Goal: Task Accomplishment & Management: Manage account settings

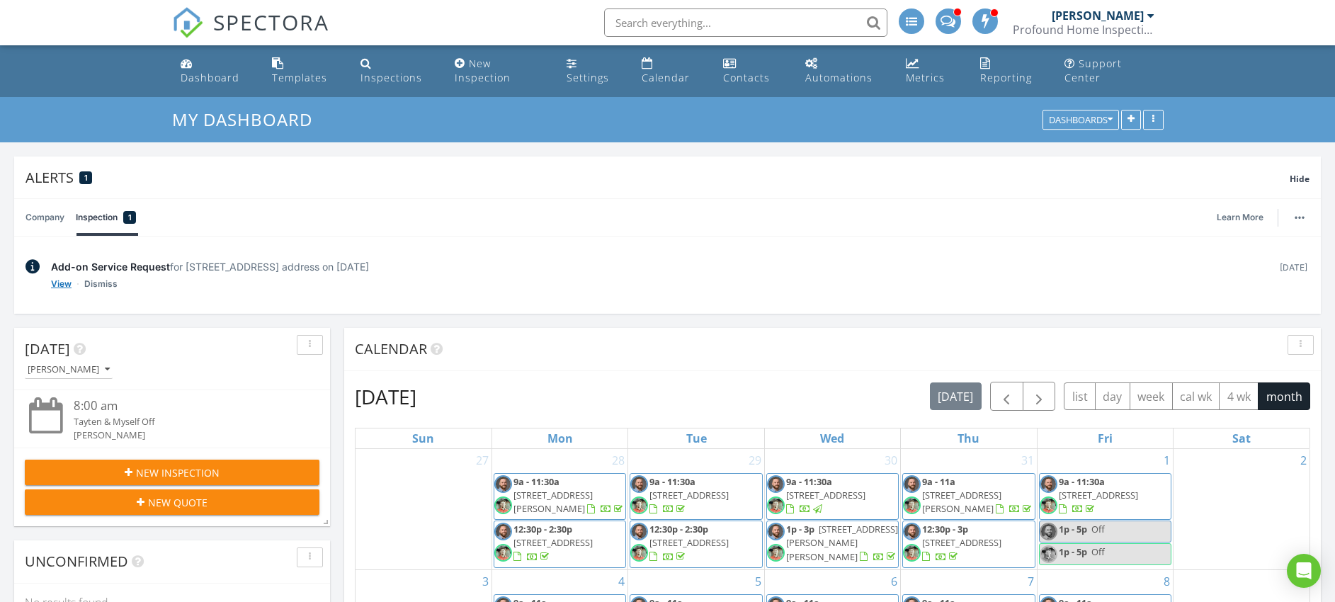
click at [64, 285] on link "View" at bounding box center [61, 284] width 21 height 14
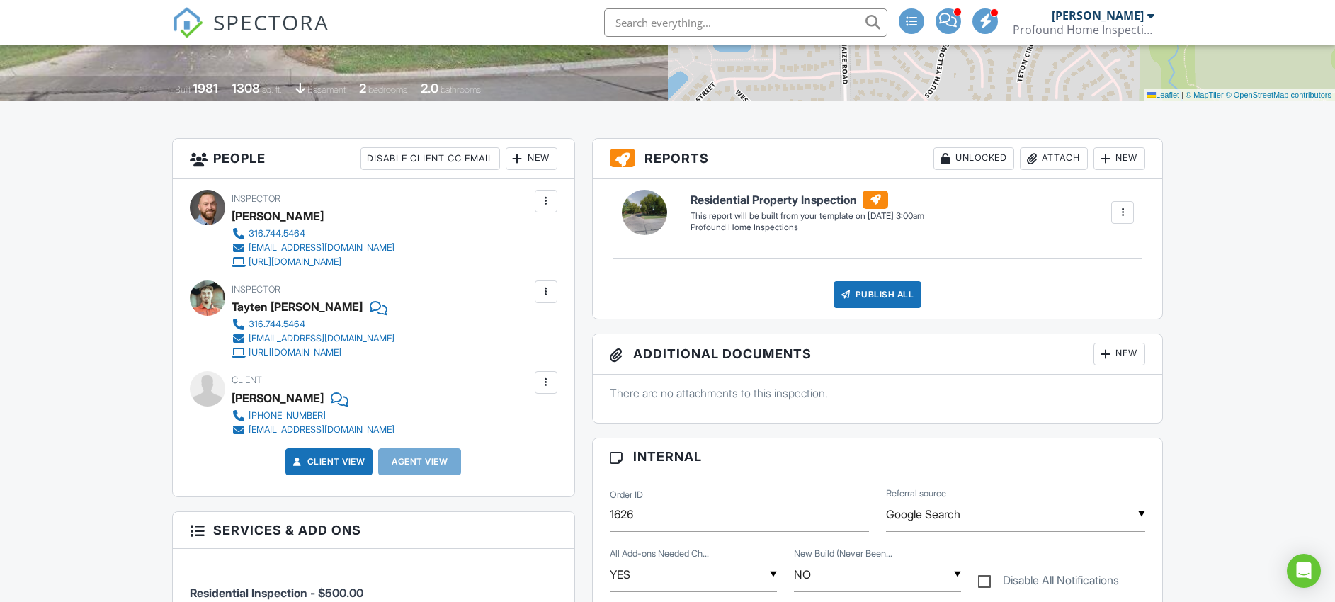
scroll to position [542, 0]
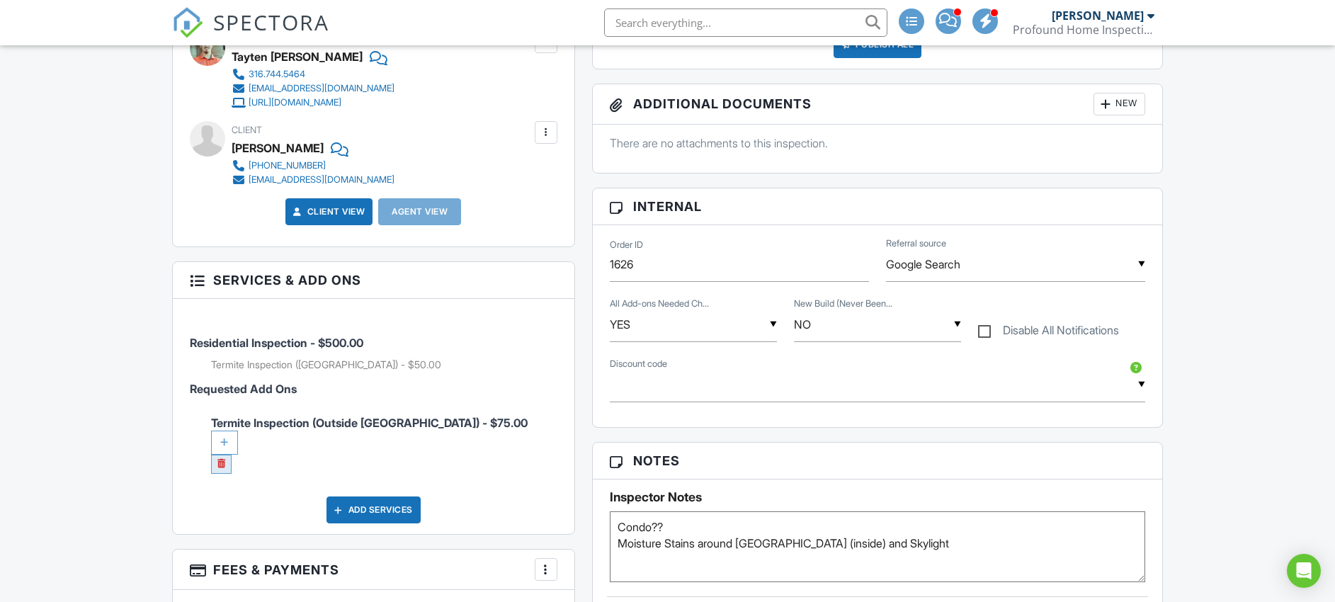
click at [225, 469] on link at bounding box center [221, 464] width 21 height 19
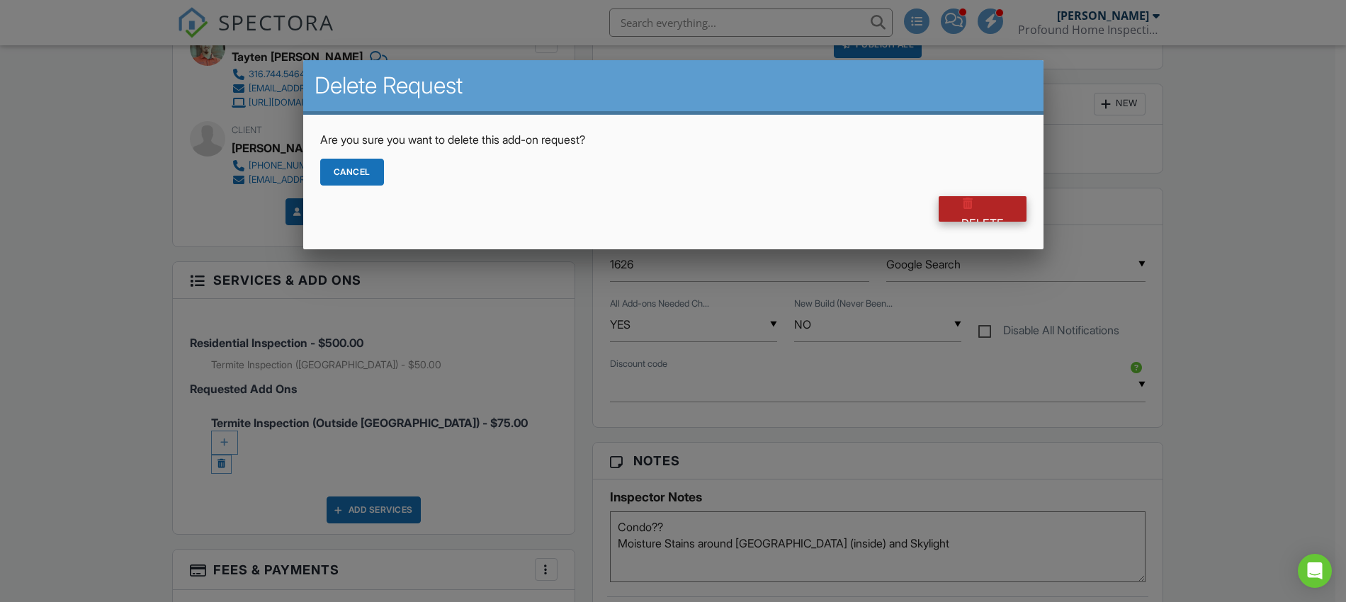
click at [965, 205] on div at bounding box center [968, 203] width 14 height 14
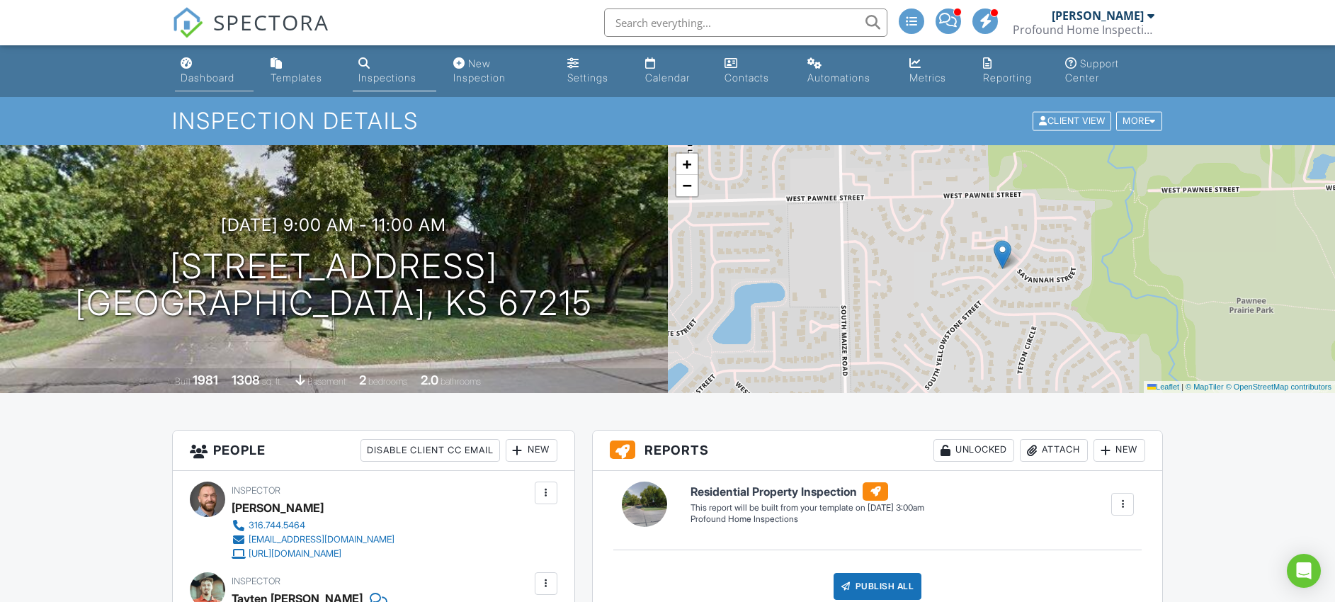
click at [210, 82] on div "Dashboard" at bounding box center [208, 78] width 54 height 12
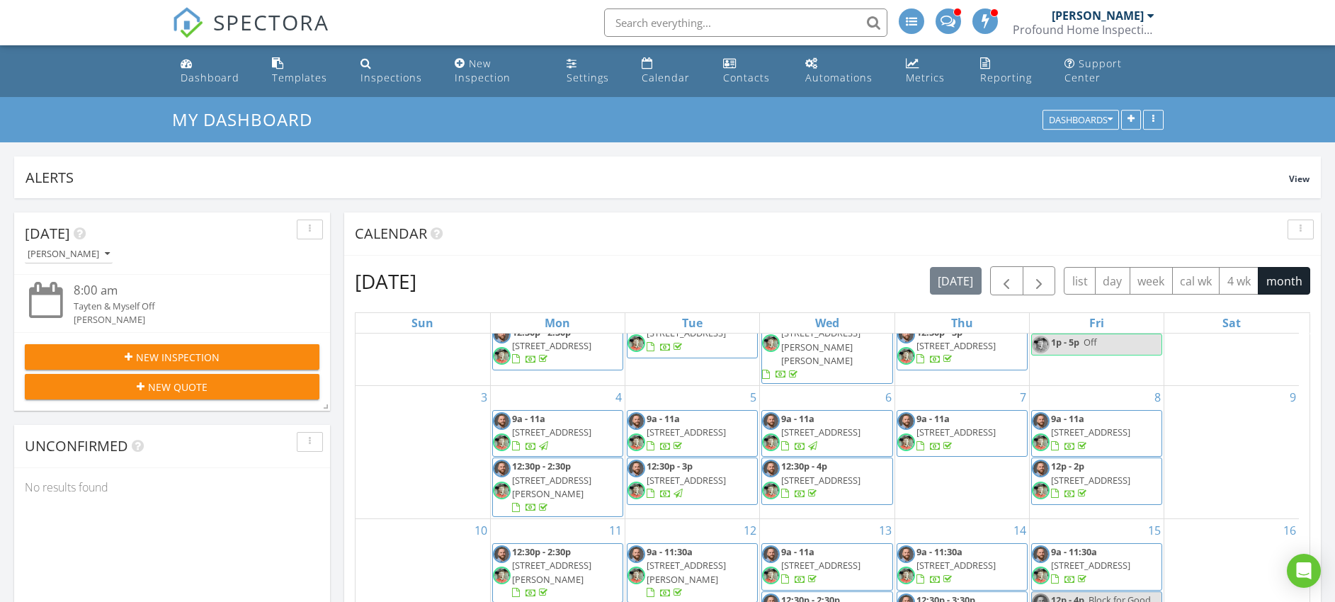
scroll to position [347, 0]
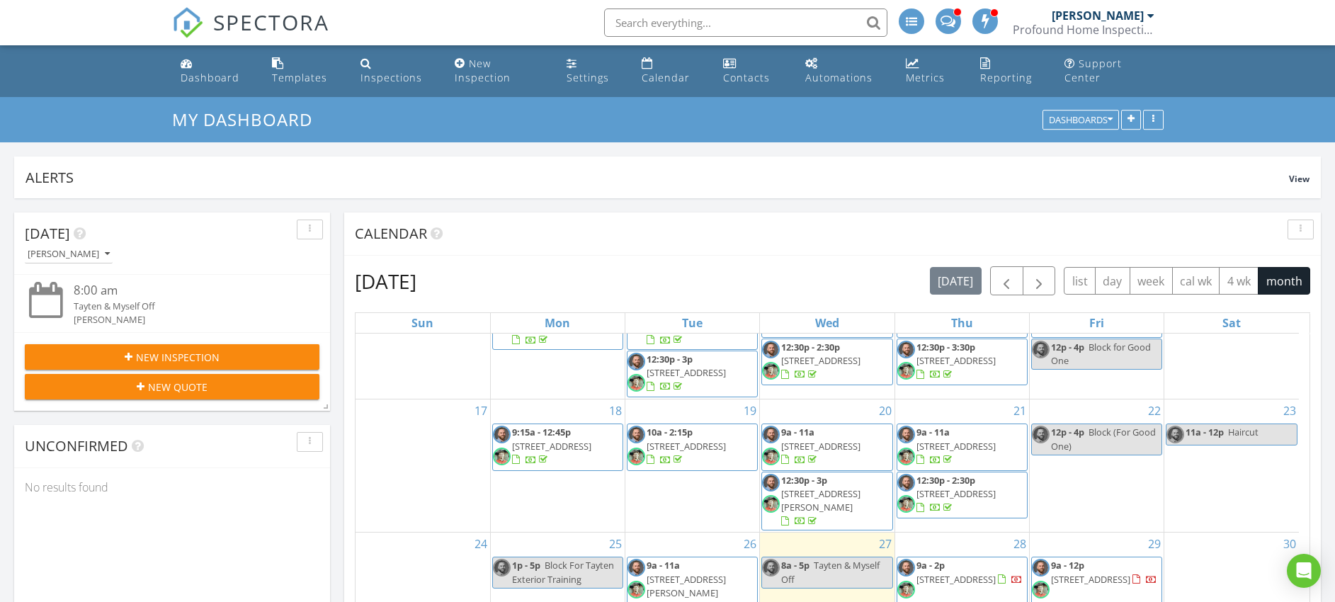
click at [1094, 573] on span "[STREET_ADDRESS]" at bounding box center [1090, 579] width 79 height 13
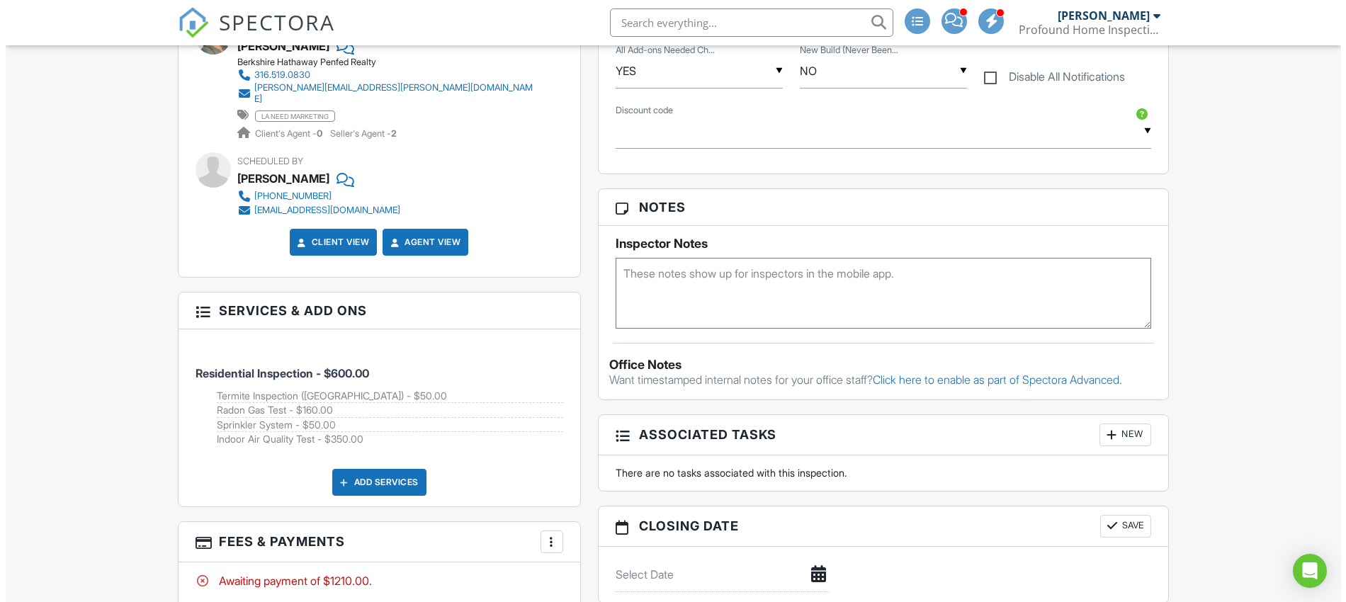
scroll to position [876, 0]
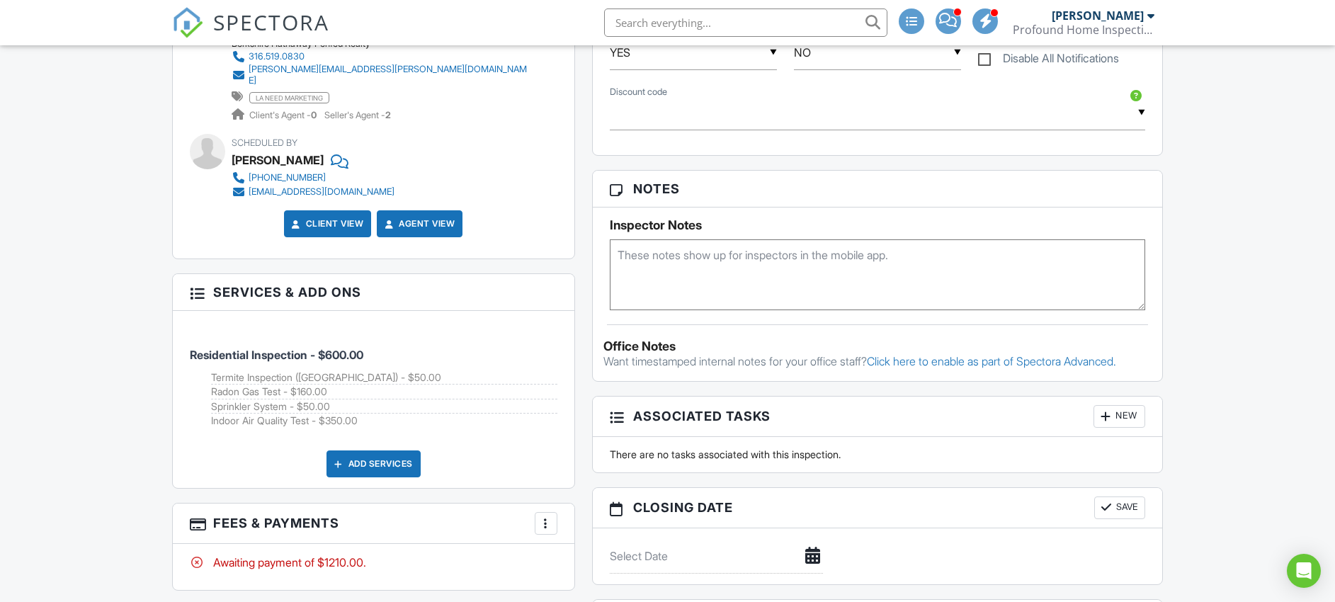
click at [402, 451] on div "Add Services" at bounding box center [374, 464] width 94 height 27
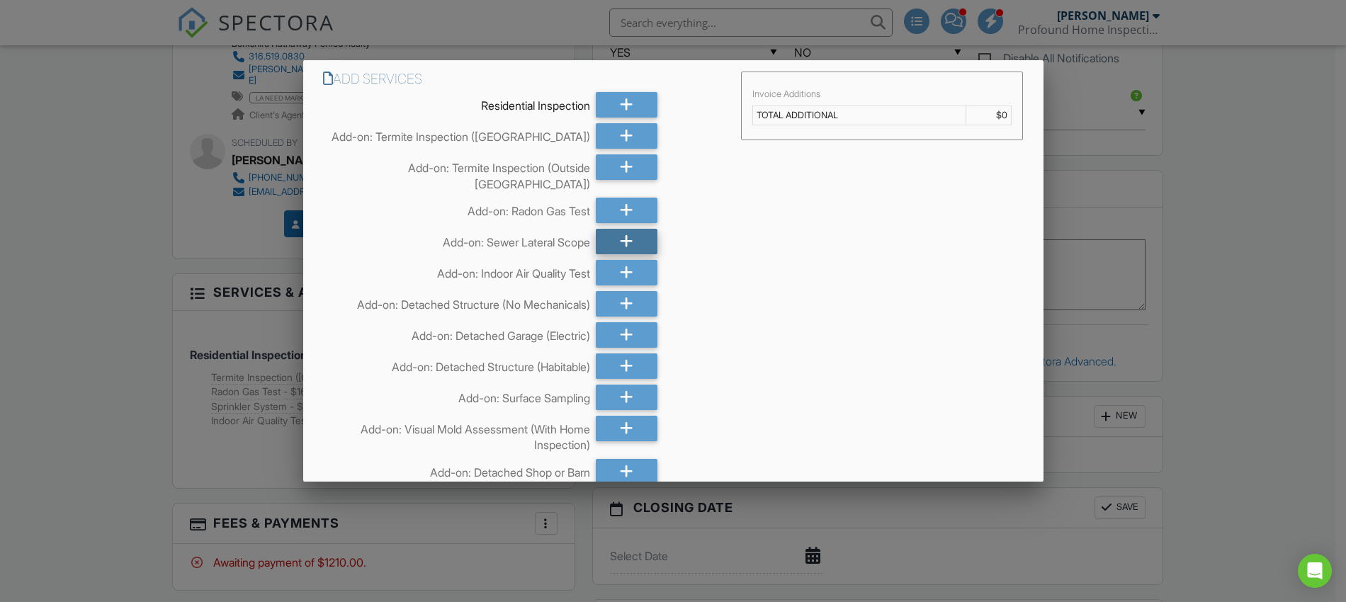
click at [605, 234] on div at bounding box center [626, 242] width 61 height 26
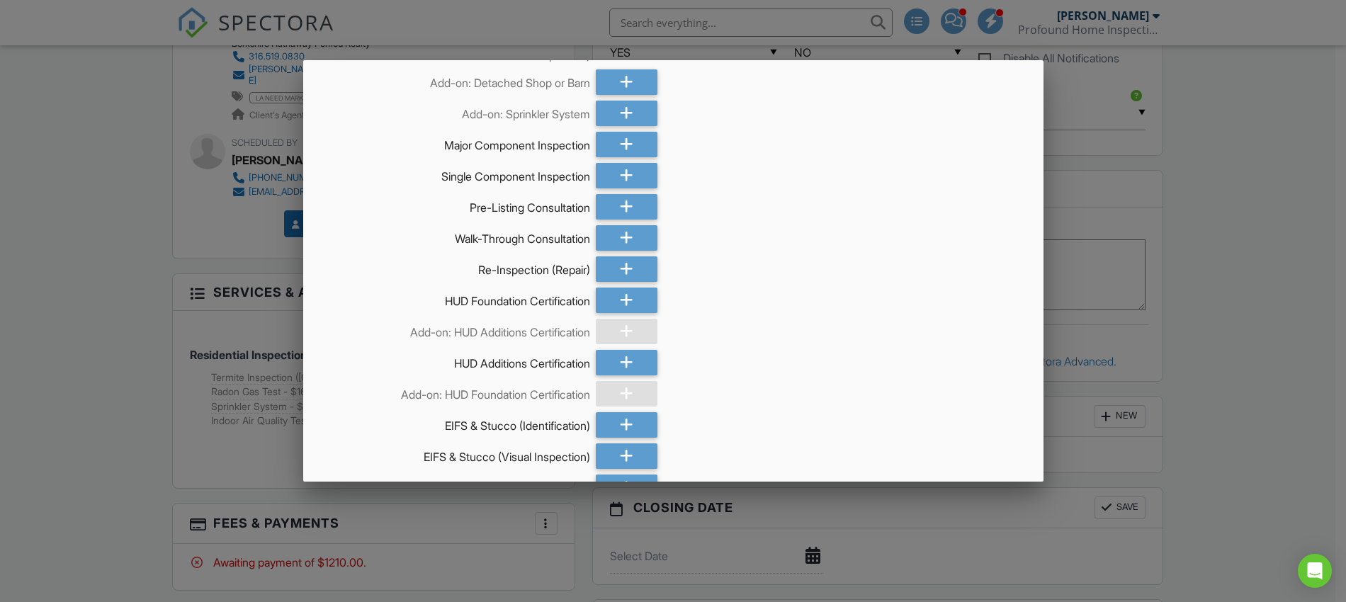
scroll to position [747, 0]
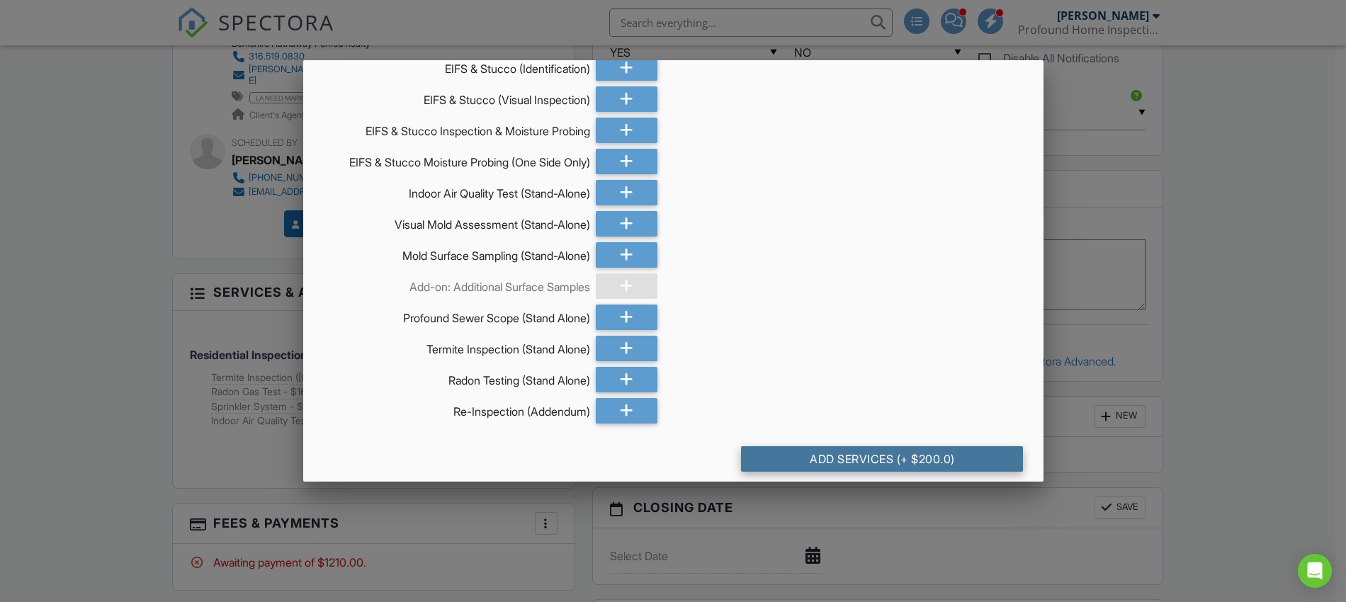
click at [870, 453] on div "Add Services (+ $200.0)" at bounding box center [882, 459] width 282 height 26
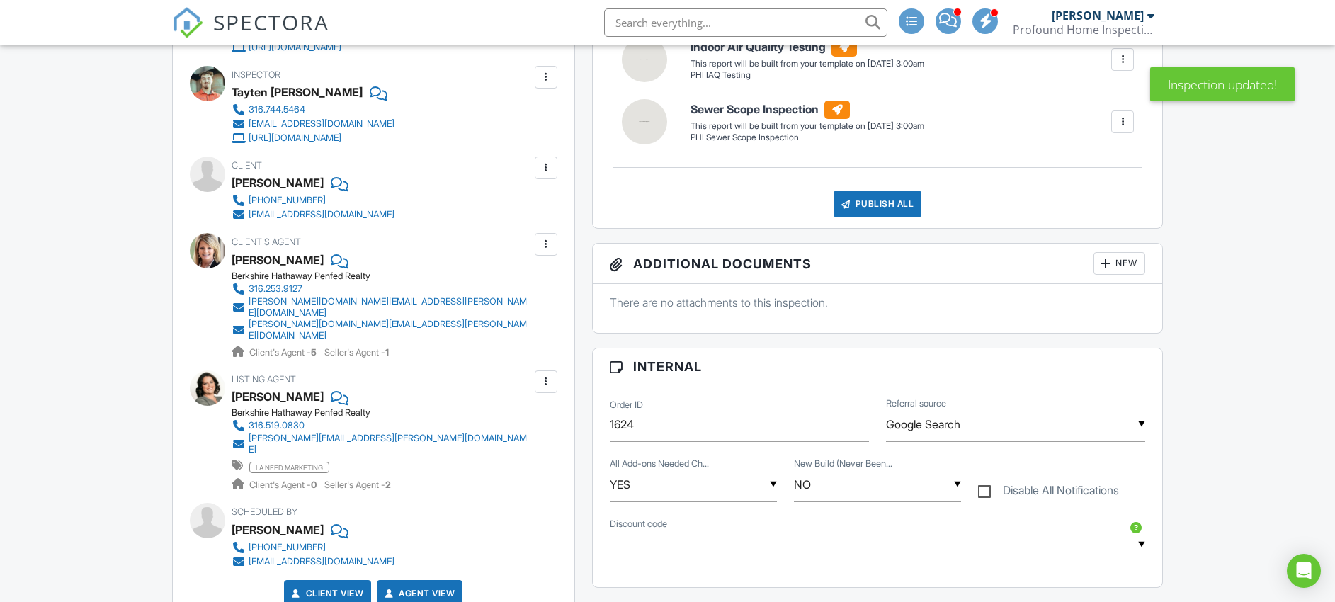
scroll to position [274, 0]
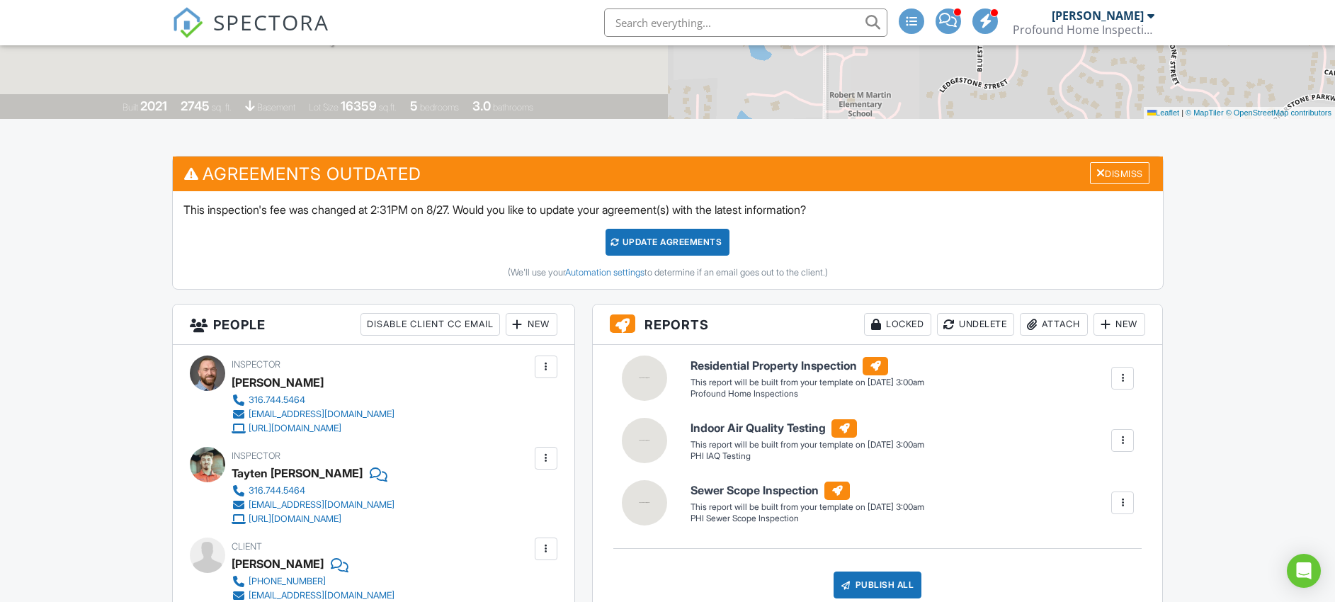
click at [689, 254] on div "Update Agreements" at bounding box center [668, 242] width 124 height 27
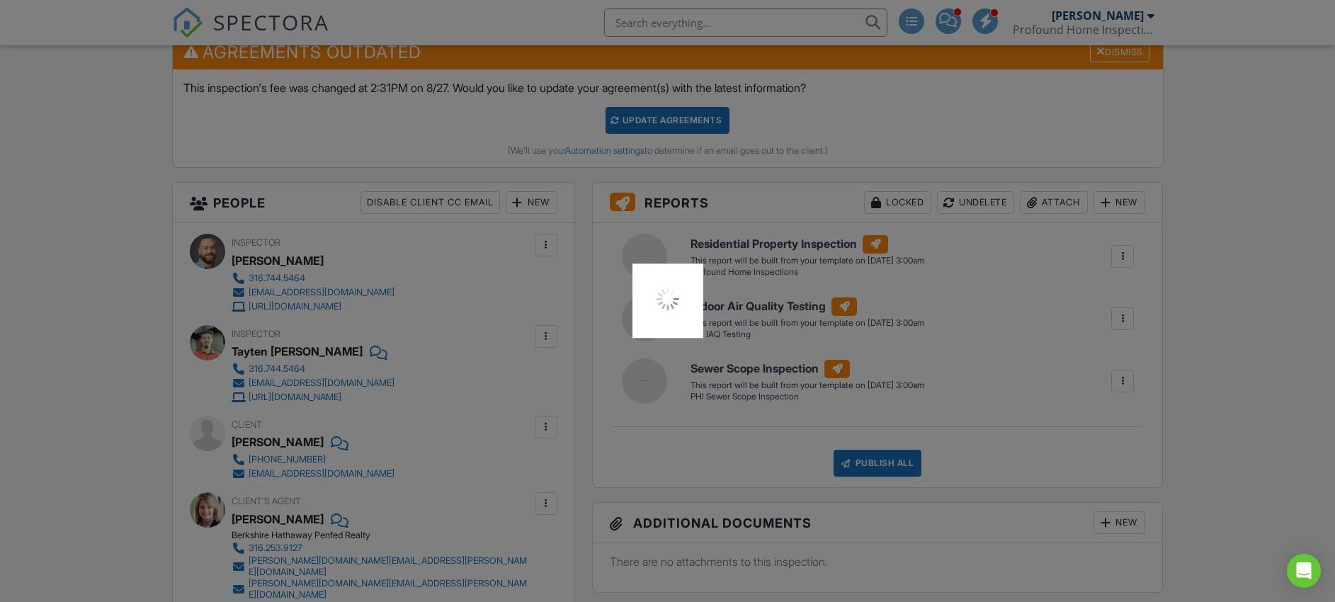
scroll to position [495, 0]
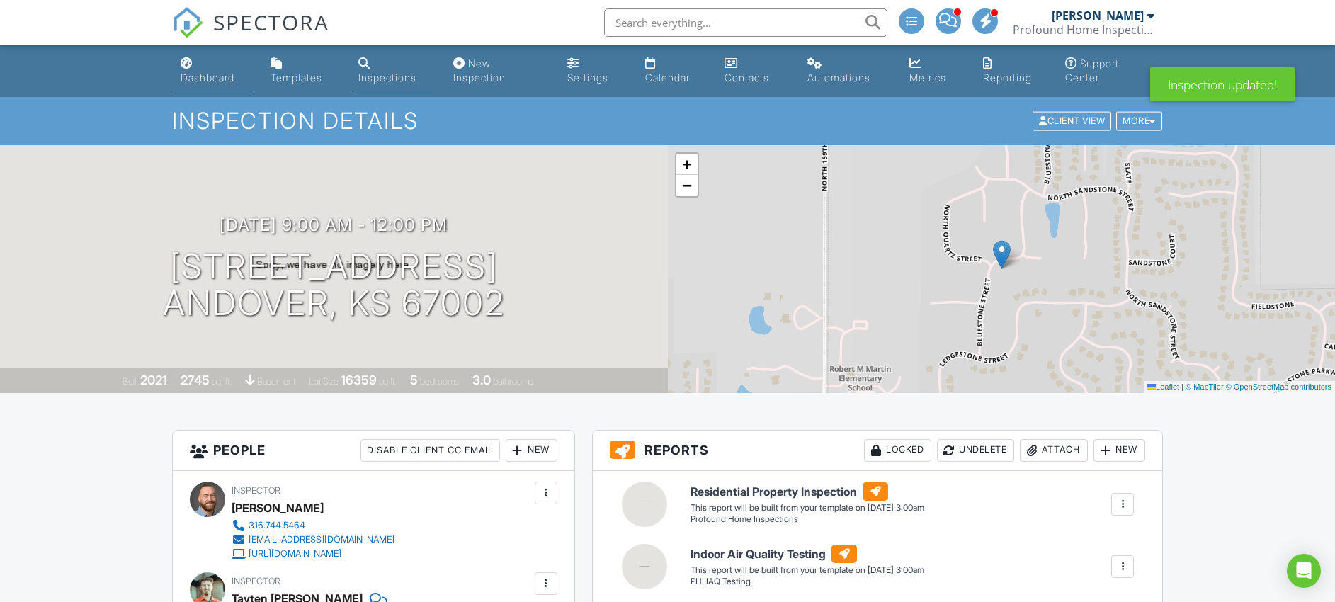
click at [209, 81] on div "Dashboard" at bounding box center [208, 78] width 54 height 12
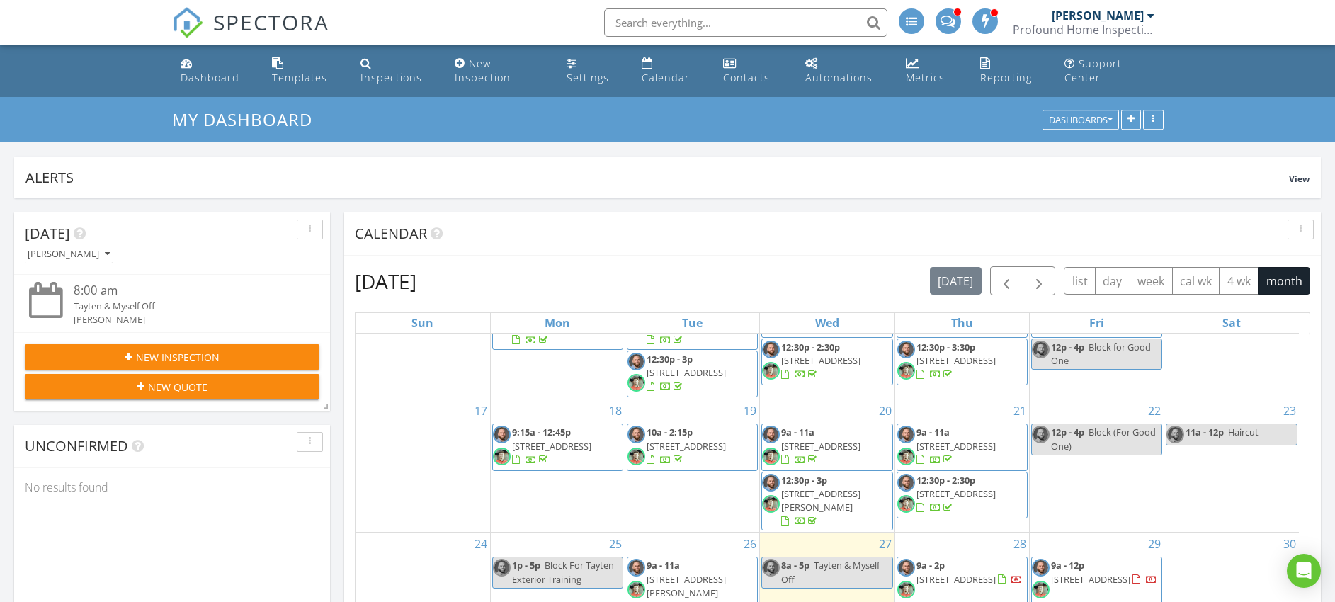
click at [200, 69] on link "Dashboard" at bounding box center [215, 71] width 81 height 40
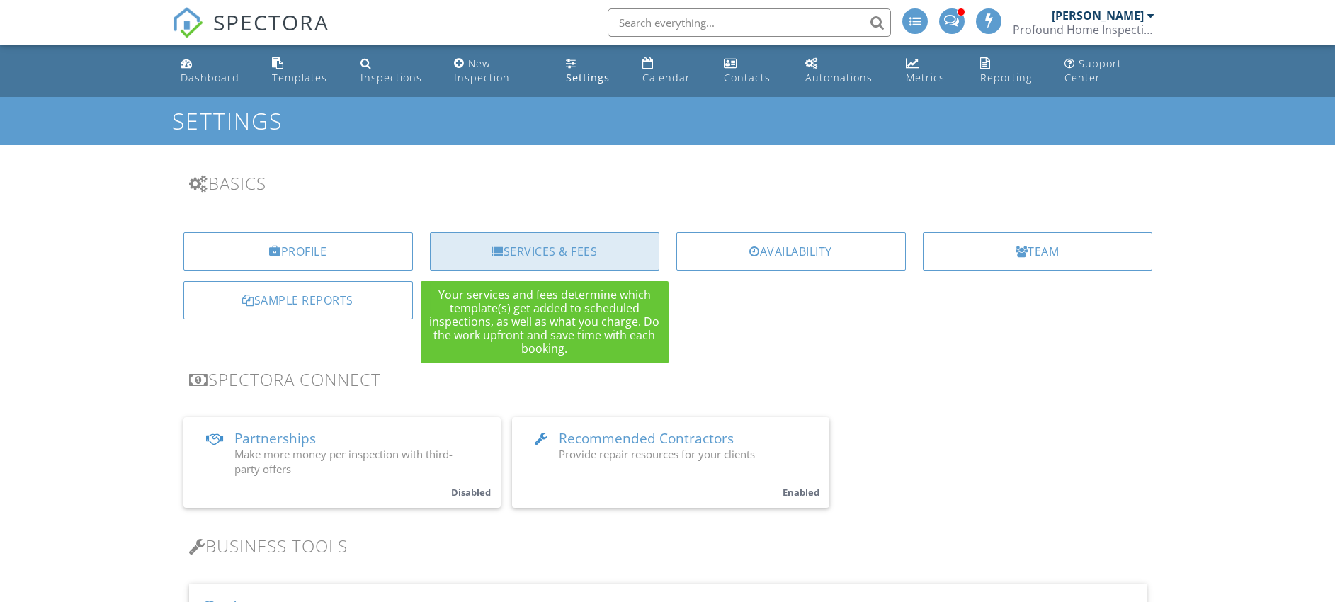
click at [547, 261] on div "Services & Fees" at bounding box center [545, 251] width 230 height 38
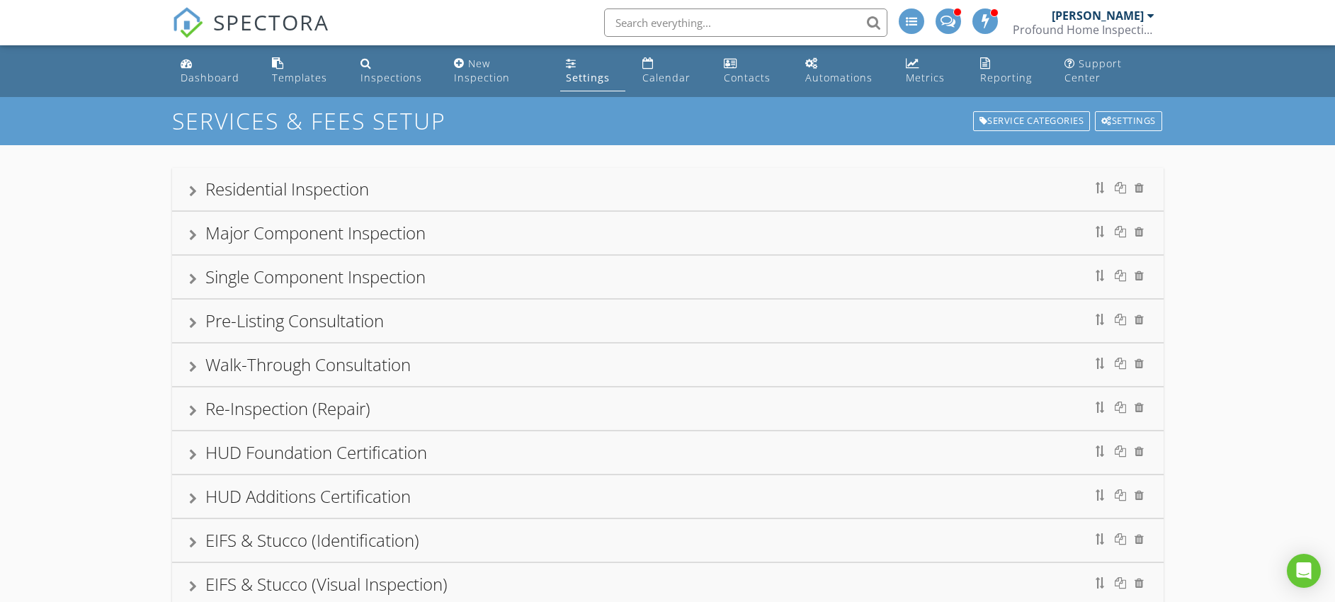
click at [360, 206] on div "Residential Inspection" at bounding box center [668, 189] width 992 height 43
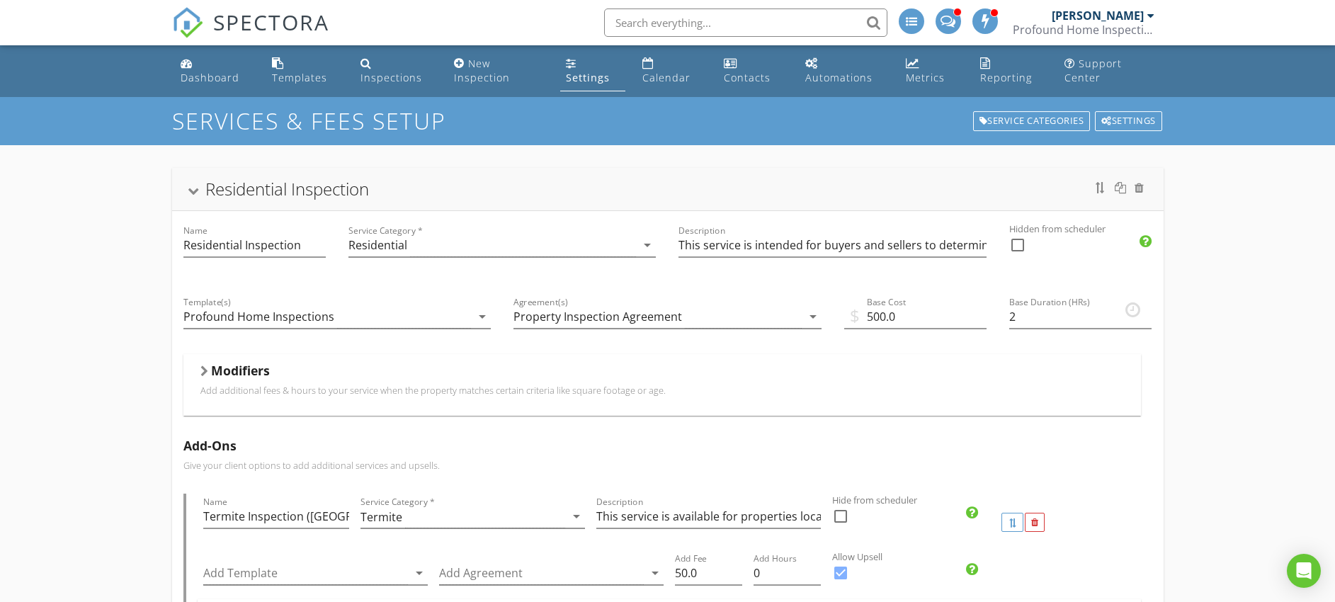
click at [454, 397] on div "Modifiers Add additional fees & hours to your service when the property matches…" at bounding box center [662, 385] width 924 height 45
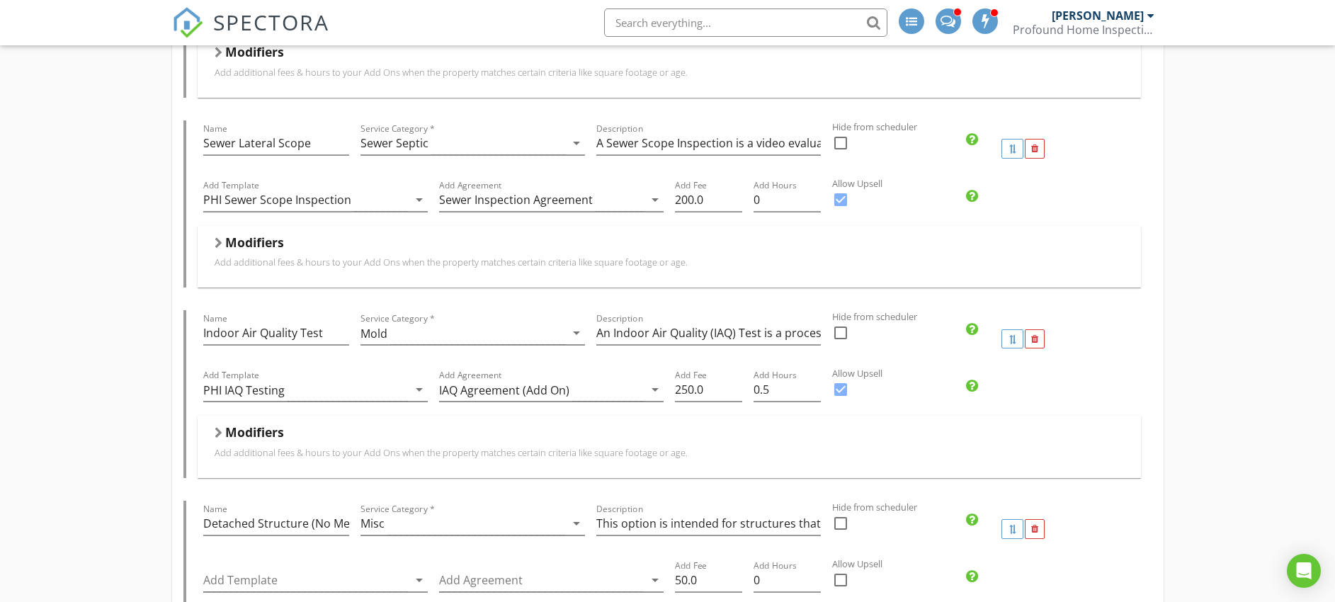
scroll to position [2288, 0]
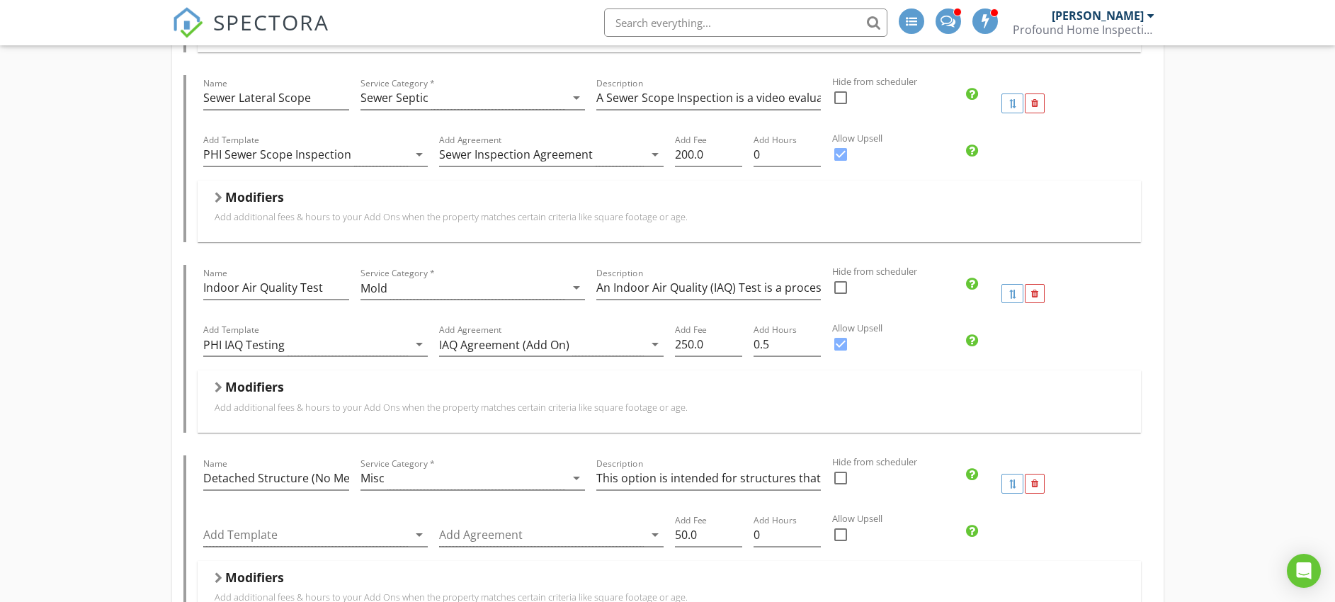
click at [455, 397] on div "Modifiers" at bounding box center [670, 390] width 910 height 22
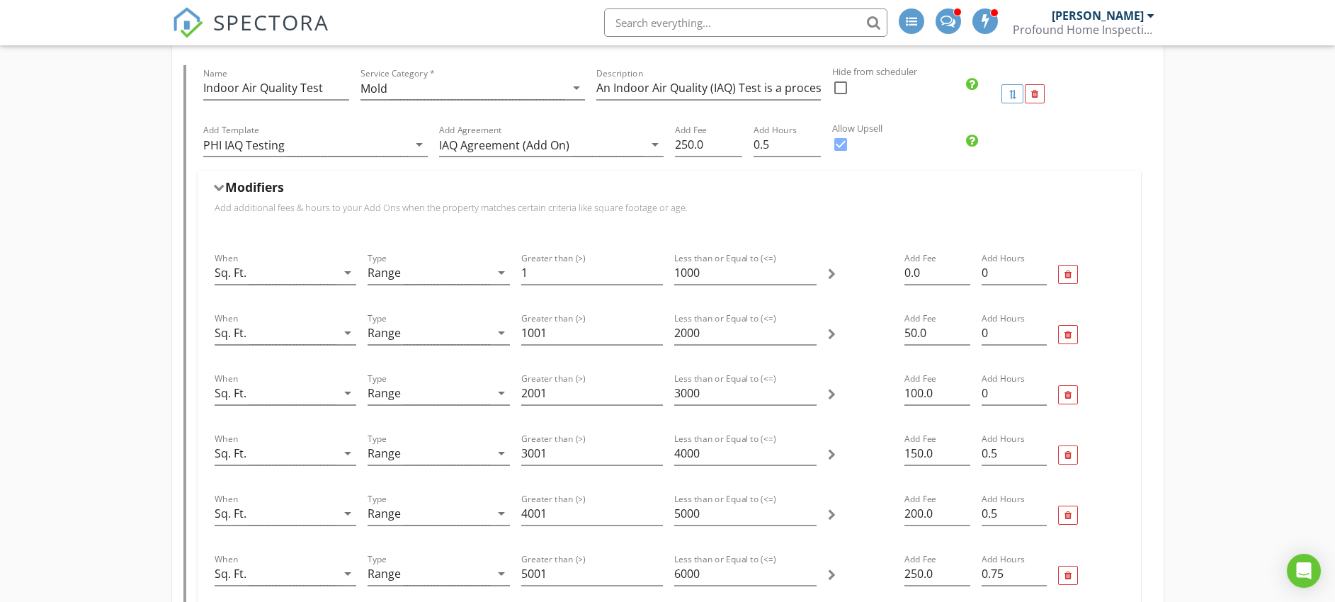
scroll to position [2493, 0]
